Goal: Book appointment/travel/reservation: Book appointment/travel/reservation

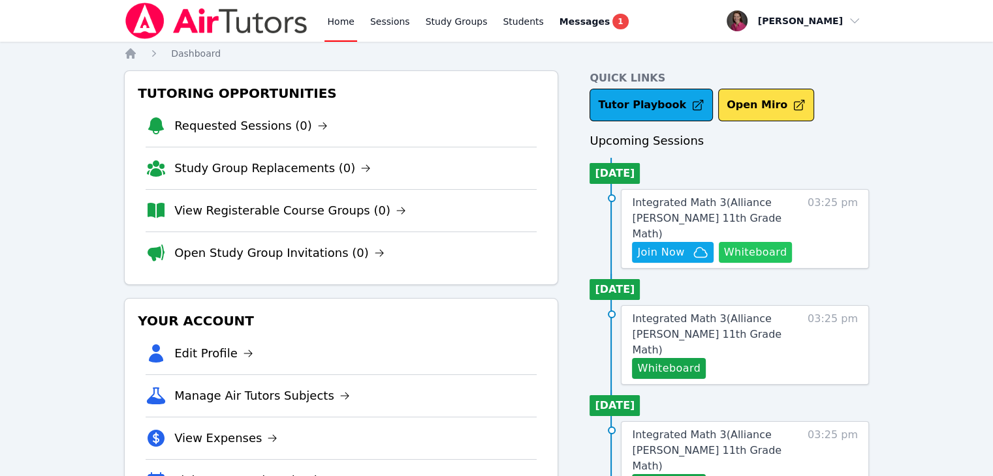
click at [747, 242] on button "Whiteboard" at bounding box center [755, 252] width 74 height 21
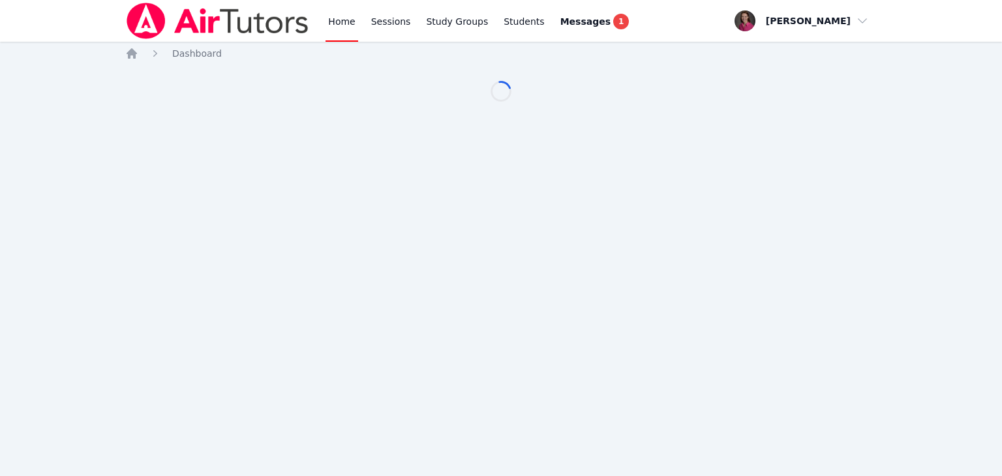
click at [662, 206] on div "Home Sessions Study Groups Students Messages 1 Open user menu Rebecca Miller Op…" at bounding box center [501, 238] width 1002 height 476
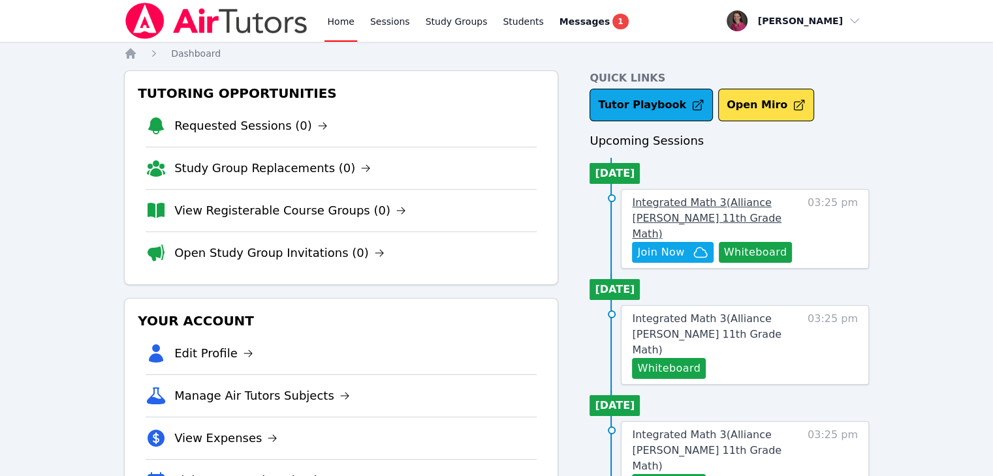
click at [658, 204] on span "Integrated Math 3 ( Alliance McKinzie 11th Grade Math )" at bounding box center [706, 218] width 149 height 44
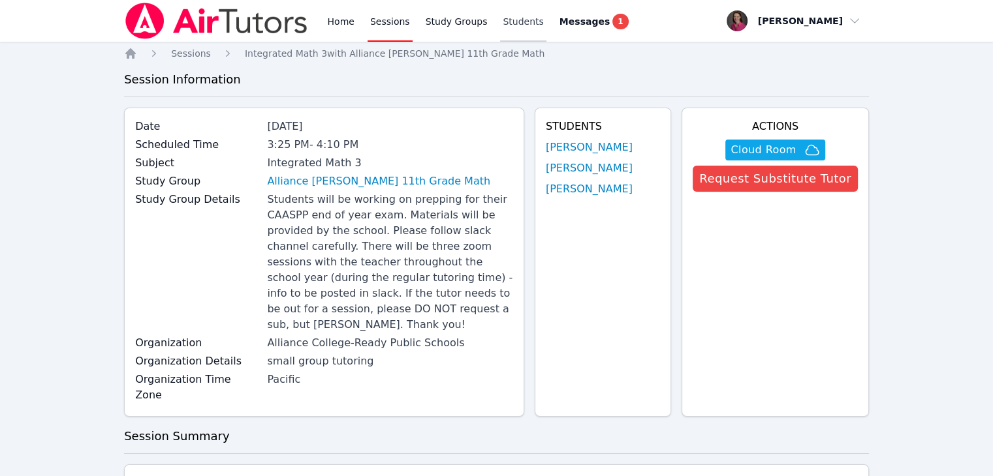
click at [500, 22] on link "Students" at bounding box center [523, 21] width 46 height 42
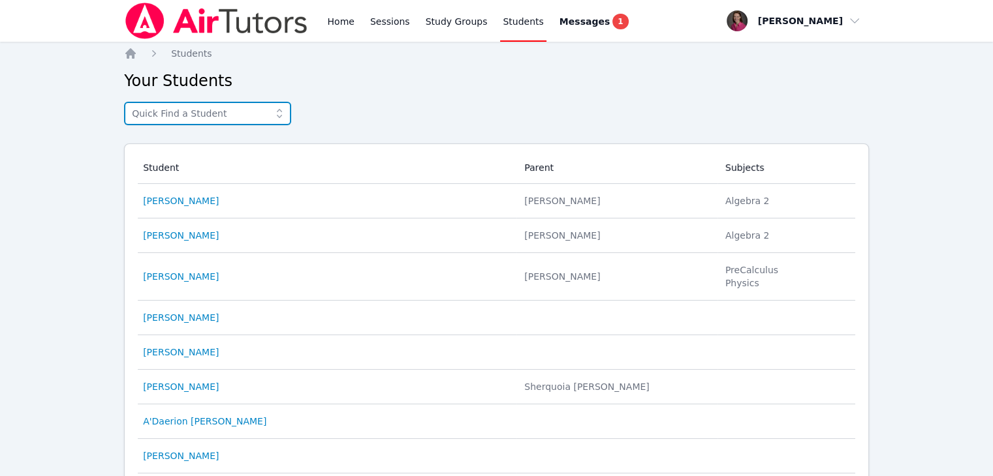
click at [191, 115] on input "text" at bounding box center [207, 113] width 167 height 23
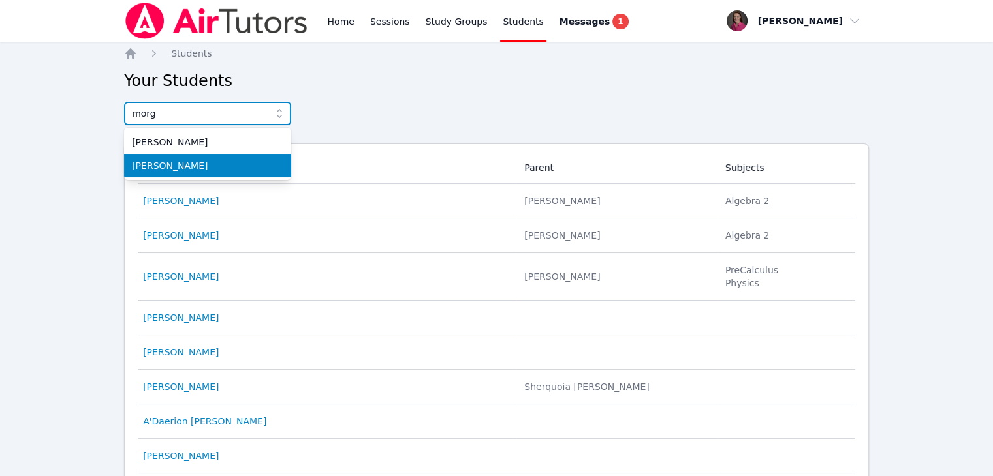
type input "morg"
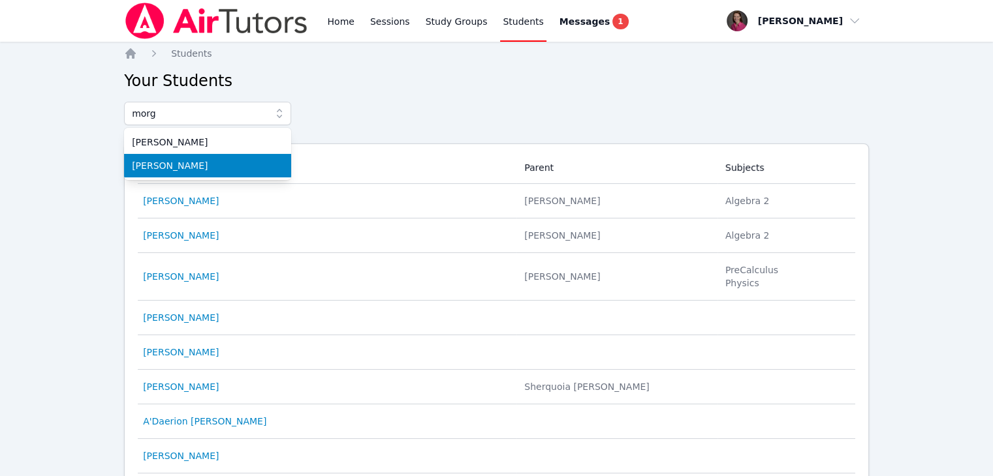
click at [149, 165] on span "Morgan Wyse" at bounding box center [207, 165] width 151 height 13
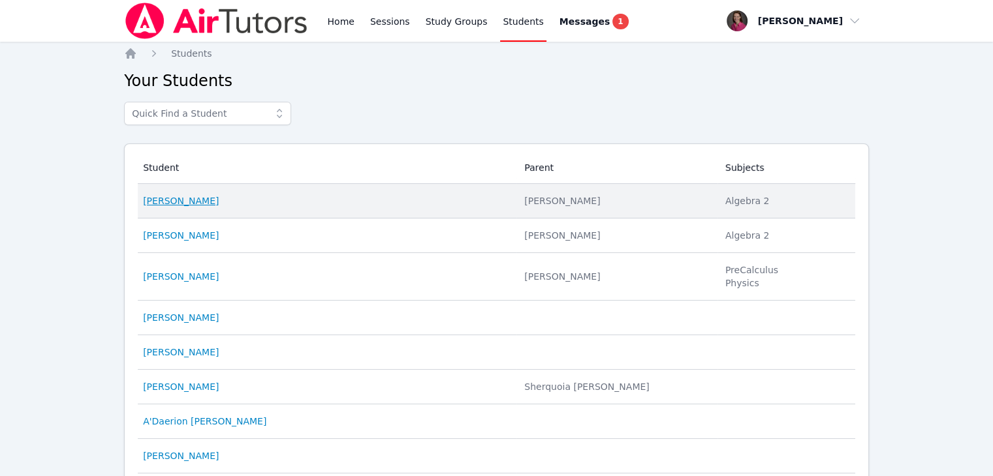
click at [174, 202] on link "Madison Wyse" at bounding box center [181, 200] width 76 height 13
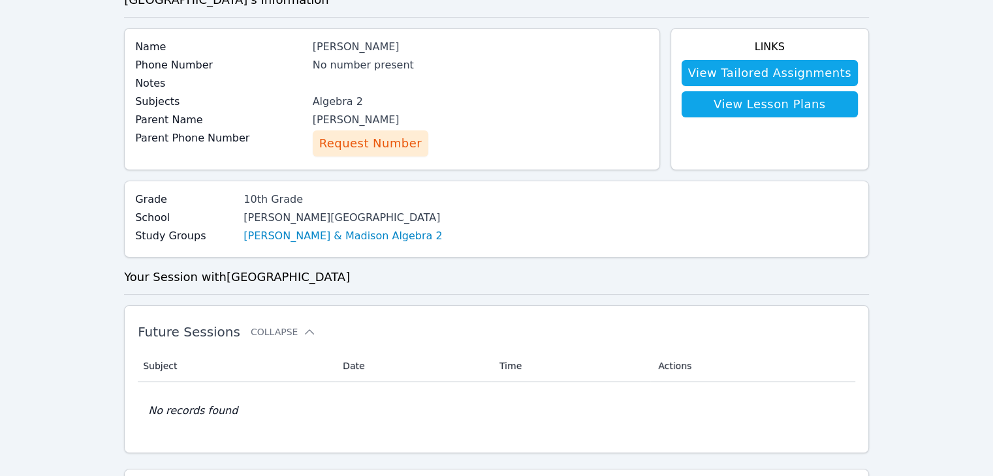
scroll to position [82, 0]
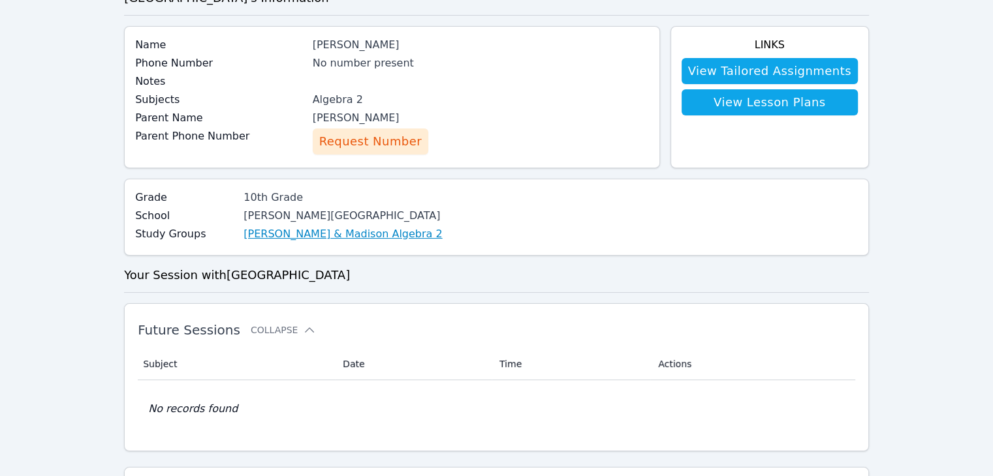
click at [321, 238] on link "Morgan & Madison Algebra 2" at bounding box center [342, 234] width 198 height 16
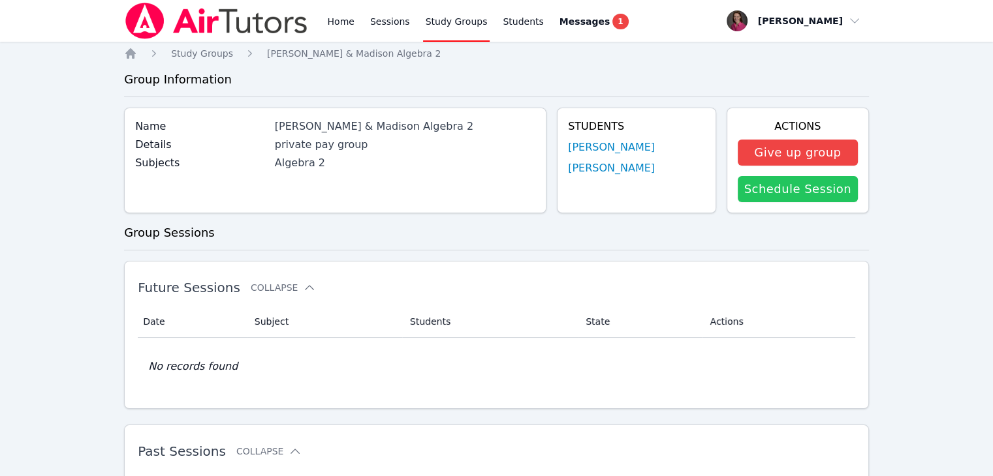
click at [769, 190] on link "Schedule Session" at bounding box center [797, 189] width 120 height 26
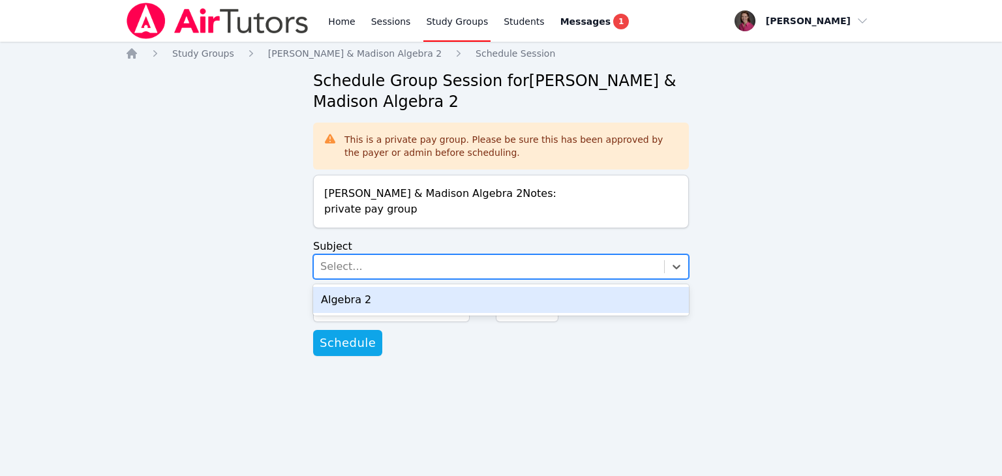
click at [386, 260] on div "Select..." at bounding box center [489, 266] width 350 height 23
click at [378, 298] on div "Algebra 2" at bounding box center [501, 300] width 376 height 26
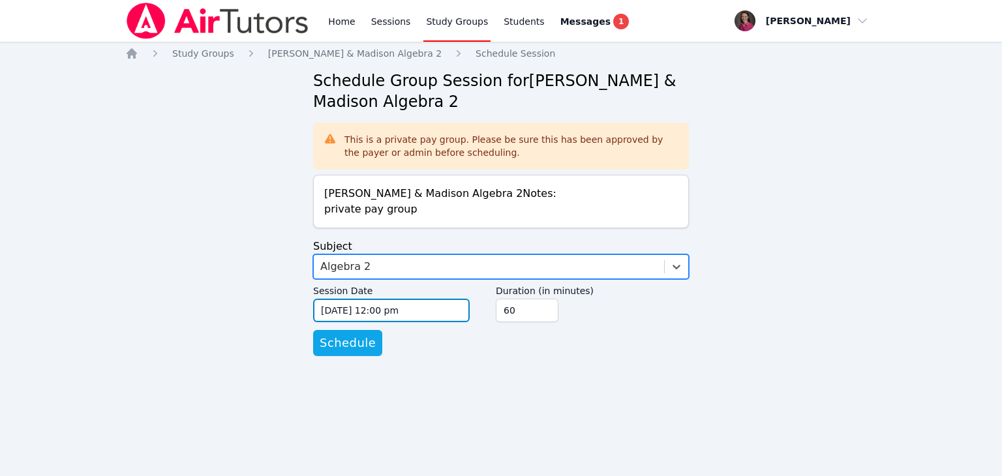
click at [441, 314] on input "09/17/2025 12:00 pm" at bounding box center [391, 310] width 157 height 23
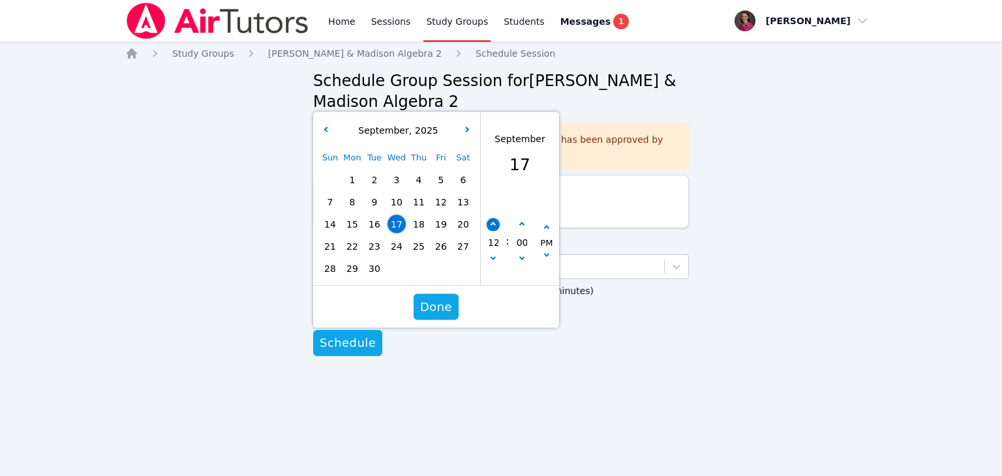
click at [489, 227] on button "button" at bounding box center [493, 225] width 13 height 13
type input "09/17/2025 01:00 pm"
type input "01"
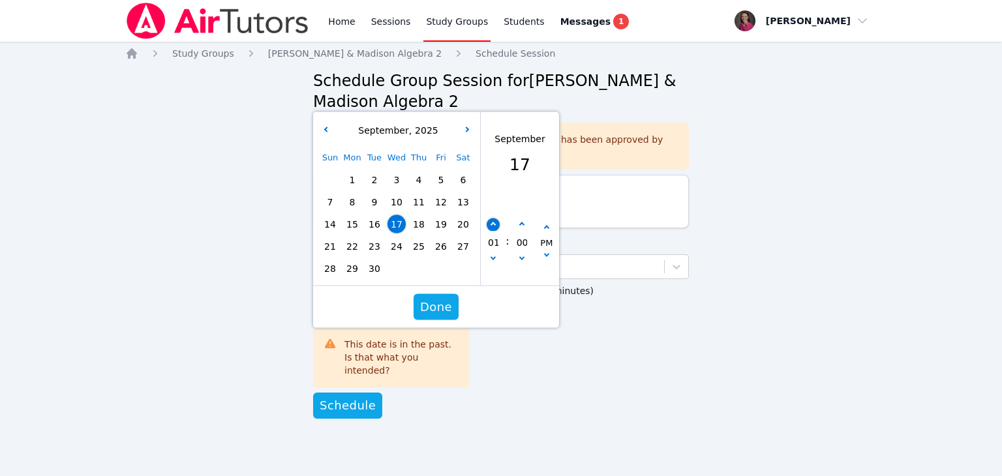
click at [489, 227] on button "button" at bounding box center [493, 225] width 13 height 13
type input "09/17/2025 02:00 pm"
type input "02"
click at [489, 227] on button "button" at bounding box center [493, 225] width 13 height 13
type input "09/17/2025 03:00 pm"
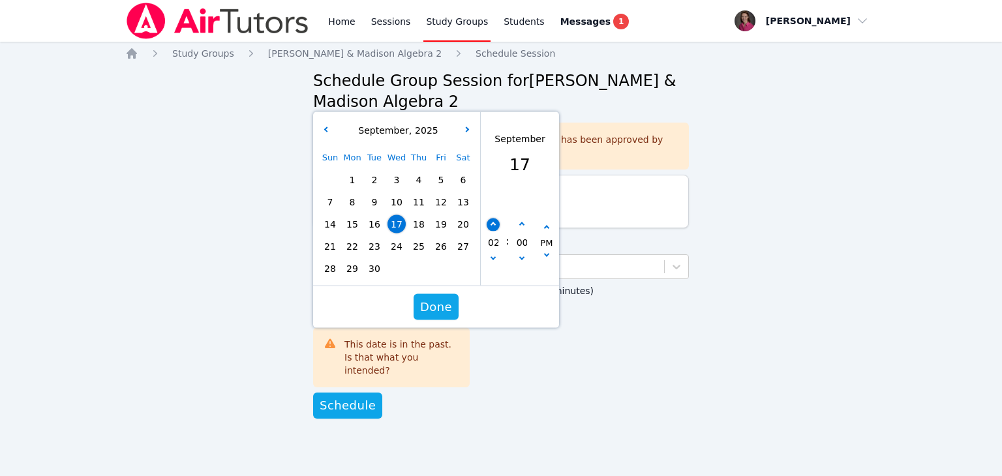
type input "03"
click at [489, 227] on button "button" at bounding box center [493, 225] width 13 height 13
type input "09/17/2025 04:00 pm"
type input "04"
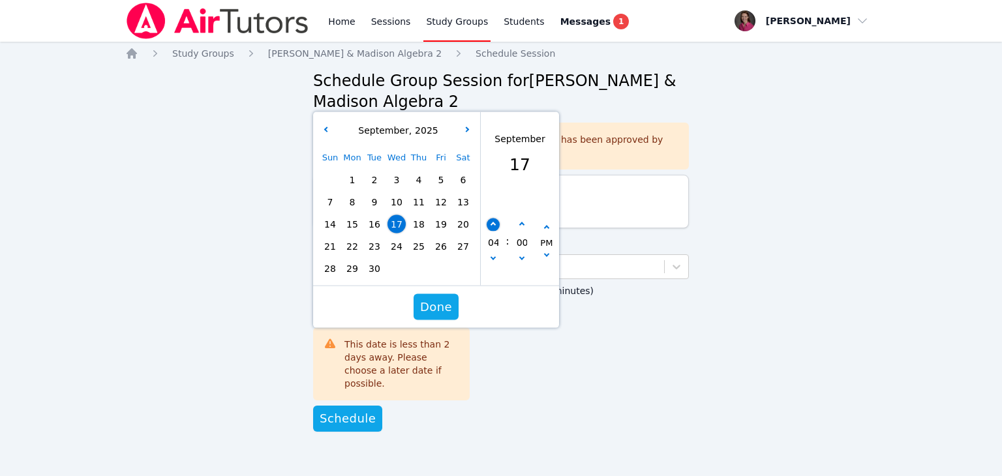
click at [489, 227] on button "button" at bounding box center [493, 225] width 13 height 13
type input "09/17/2025 05:00 pm"
type input "05"
click at [489, 227] on button "button" at bounding box center [493, 225] width 13 height 13
type input "09/17/2025 06:00 pm"
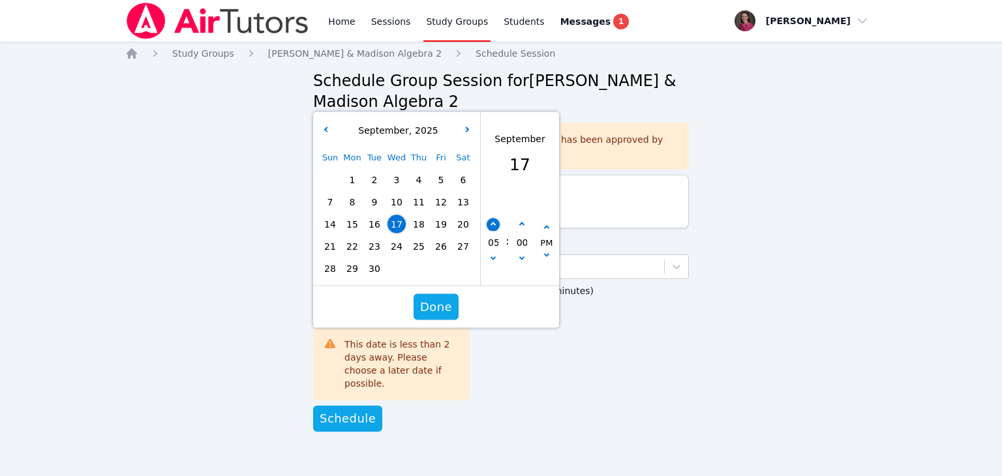
type input "06"
click at [489, 227] on button "button" at bounding box center [493, 225] width 13 height 13
type input "09/17/2025 07:00 pm"
type input "07"
click at [489, 227] on button "button" at bounding box center [493, 225] width 13 height 13
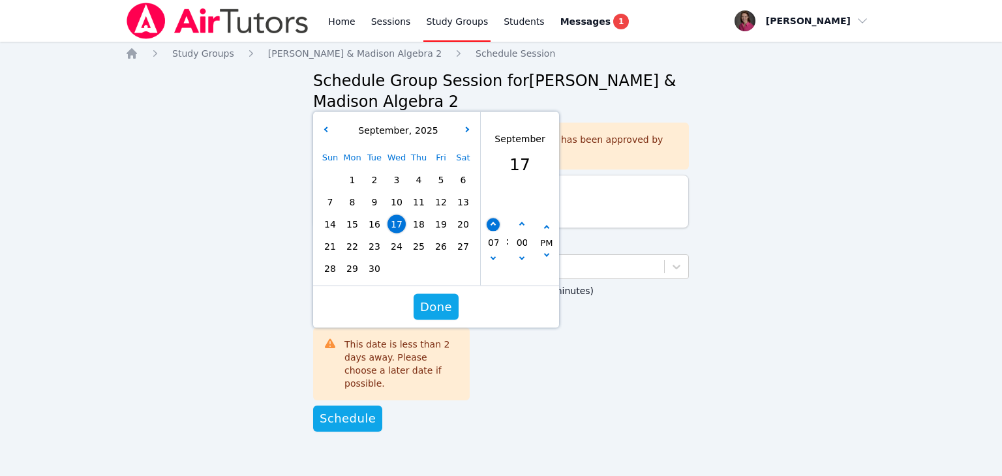
type input "09/17/2025 08:00 pm"
type input "08"
click at [519, 224] on icon "button" at bounding box center [521, 225] width 5 height 5
type input "09/17/2025 08:05 pm"
type input "05"
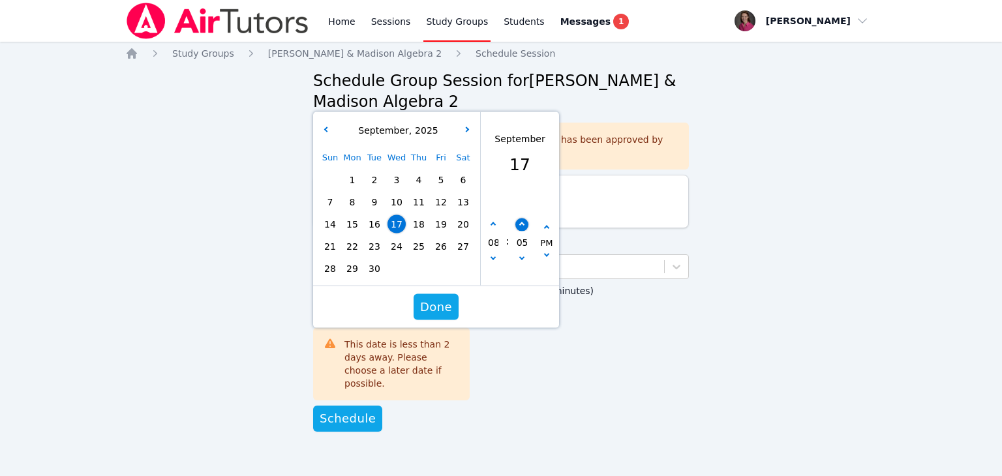
click at [519, 224] on icon "button" at bounding box center [521, 225] width 5 height 5
type input "09/17/2025 08:10 pm"
type input "10"
click at [519, 224] on icon "button" at bounding box center [521, 225] width 5 height 5
type input "09/17/2025 08:15 pm"
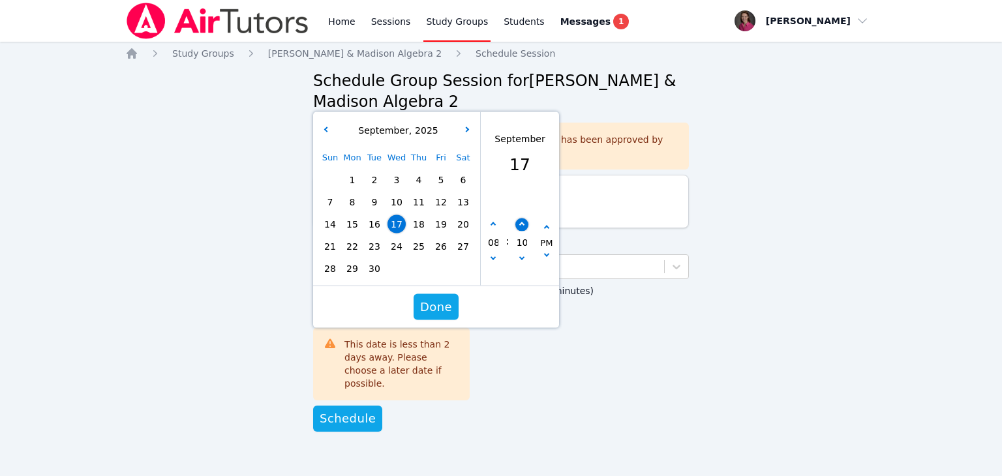
type input "15"
click at [519, 224] on icon "button" at bounding box center [521, 225] width 5 height 5
type input "09/17/2025 08:20 pm"
type input "20"
click at [519, 224] on icon "button" at bounding box center [521, 225] width 5 height 5
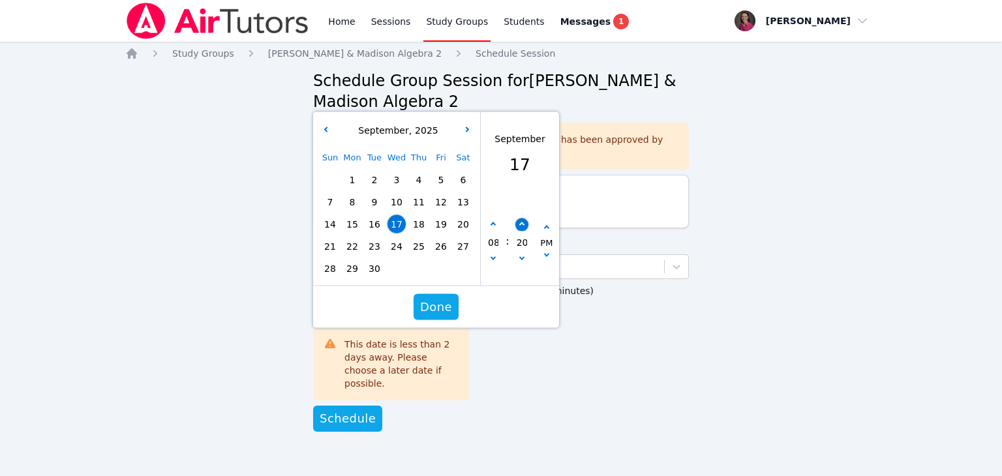
type input "09/17/2025 08:25 pm"
type input "25"
click at [519, 224] on icon "button" at bounding box center [521, 225] width 5 height 5
type input "09/17/2025 08:30 pm"
type input "30"
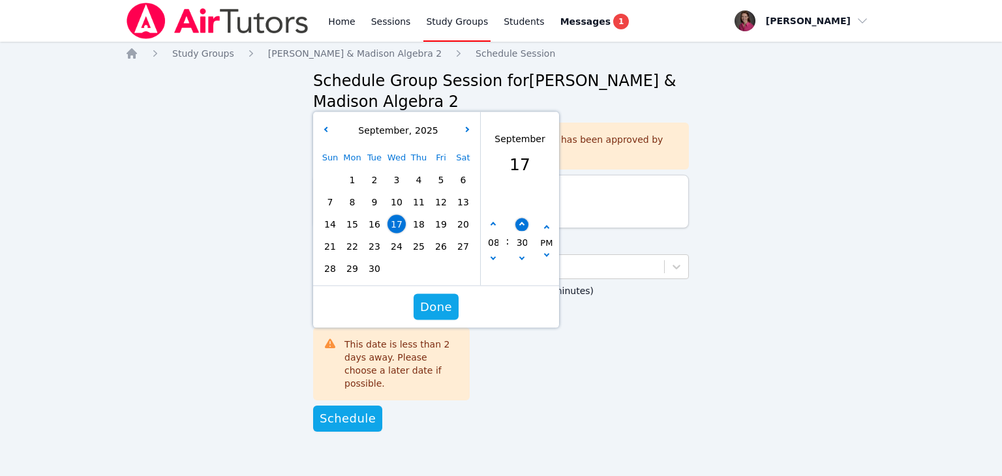
click at [519, 224] on icon "button" at bounding box center [521, 225] width 5 height 5
type input "09/17/2025 08:35 pm"
type input "35"
click at [519, 224] on icon "button" at bounding box center [521, 225] width 5 height 5
type input "09/17/2025 08:40 pm"
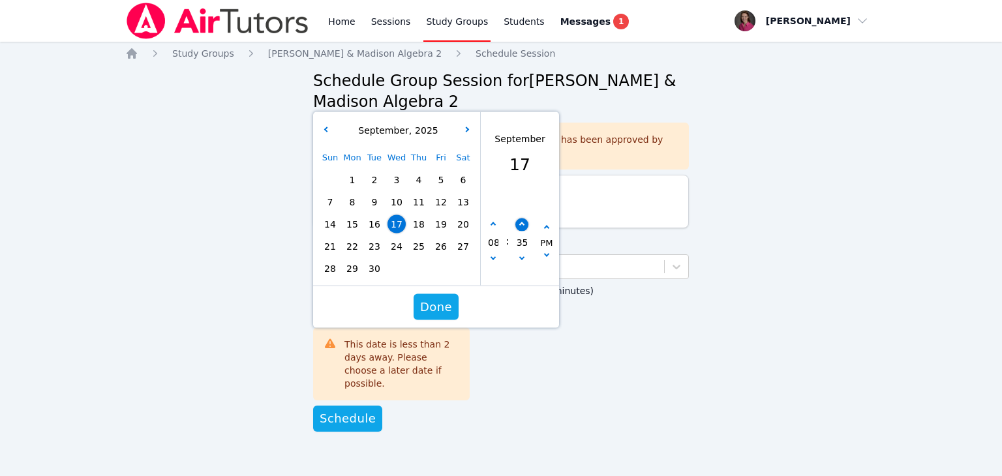
type input "40"
click at [519, 224] on icon "button" at bounding box center [521, 225] width 5 height 5
type input "09/17/2025 08:45 pm"
type input "45"
click at [519, 224] on icon "button" at bounding box center [521, 225] width 5 height 5
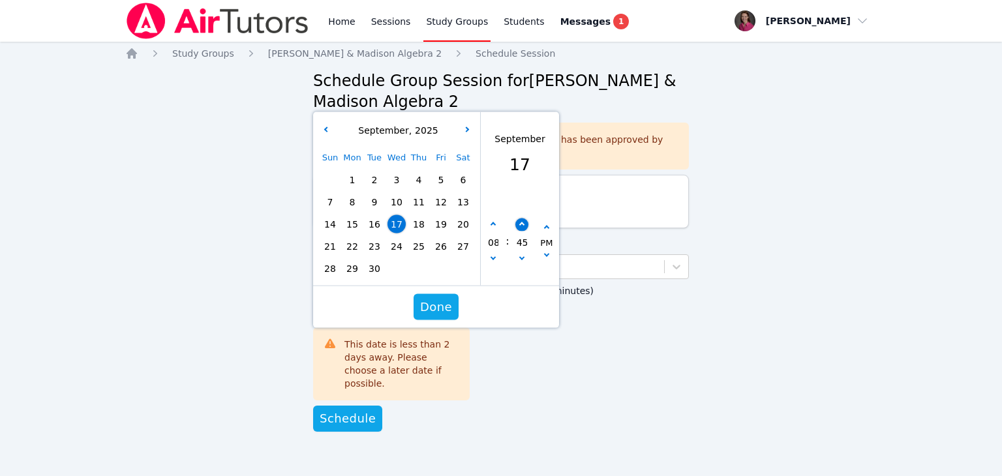
type input "09/17/2025 08:50 pm"
type input "50"
click at [521, 260] on button "button" at bounding box center [522, 260] width 13 height 13
type input "09/17/2025 08:45 pm"
type input "45"
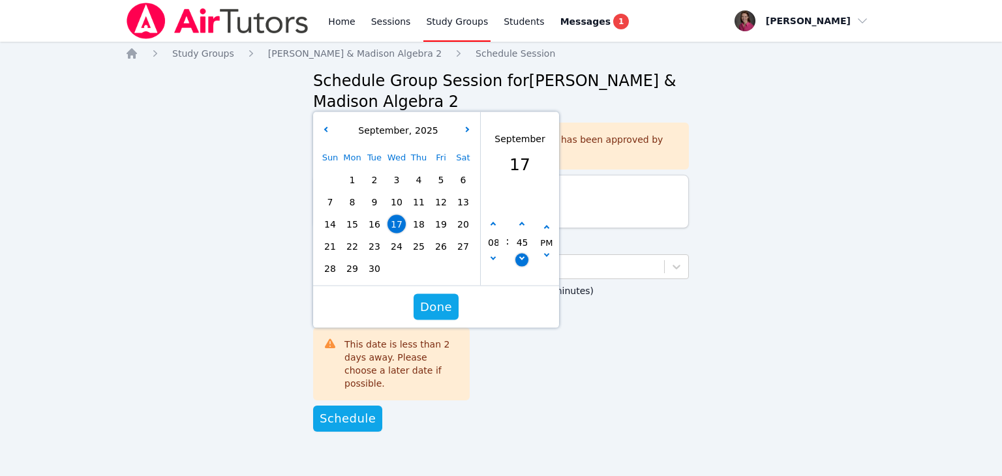
click at [521, 260] on button "button" at bounding box center [522, 260] width 13 height 13
type input "09/17/2025 08:40 pm"
type input "40"
click at [521, 260] on button "button" at bounding box center [522, 260] width 13 height 13
type input "09/17/2025 08:35 pm"
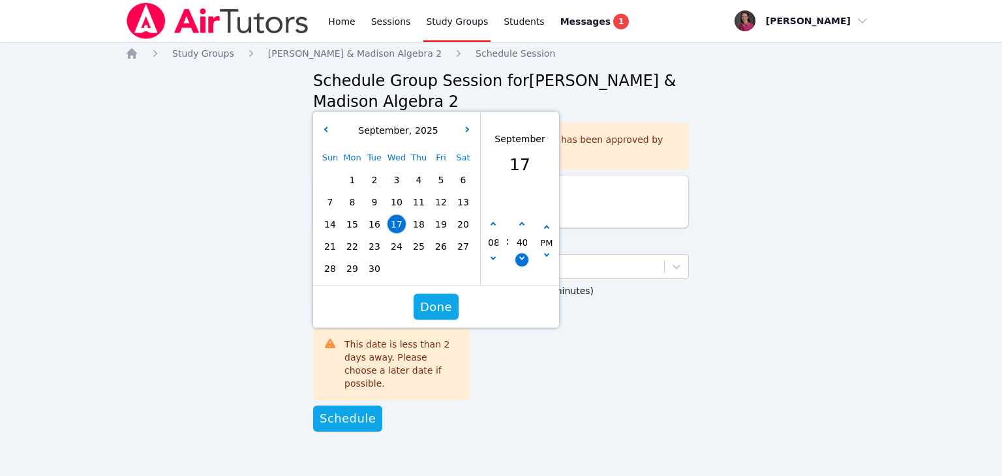
type input "35"
click at [521, 260] on button "button" at bounding box center [522, 260] width 13 height 13
type input "09/17/2025 08:30 pm"
type input "30"
click at [454, 297] on button "Done" at bounding box center [436, 307] width 45 height 26
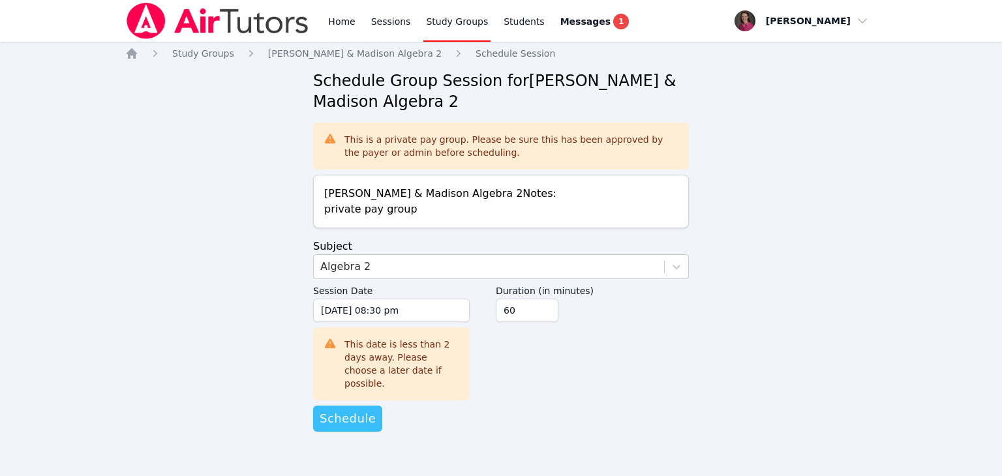
click at [348, 410] on span "Schedule" at bounding box center [348, 419] width 56 height 18
